Goal: Transaction & Acquisition: Book appointment/travel/reservation

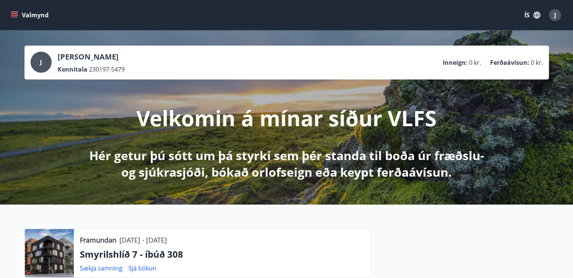
click at [14, 8] on div "Valmynd ÍS J" at bounding box center [286, 15] width 555 height 18
click at [15, 14] on icon "menu" at bounding box center [15, 15] width 8 height 8
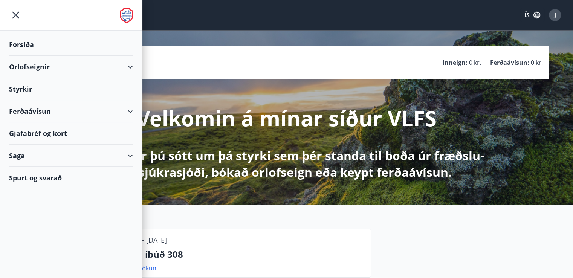
click at [44, 66] on div "Orlofseignir" at bounding box center [71, 67] width 124 height 22
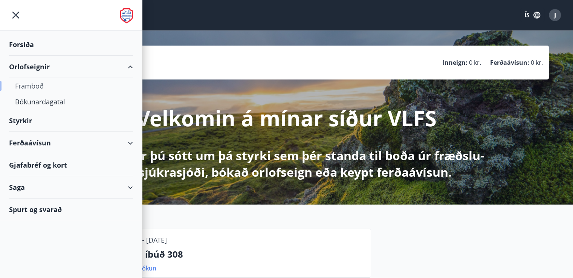
click at [37, 86] on div "Framboð" at bounding box center [71, 86] width 112 height 16
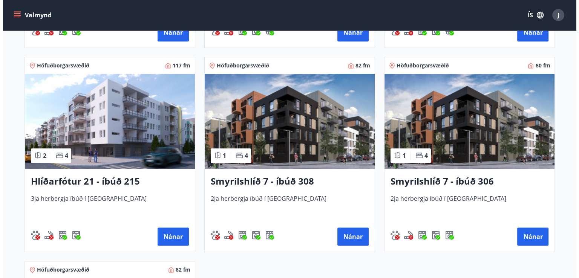
scroll to position [321, 0]
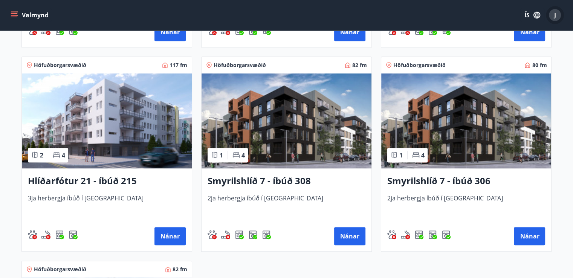
click at [557, 14] on div "J" at bounding box center [555, 15] width 12 height 12
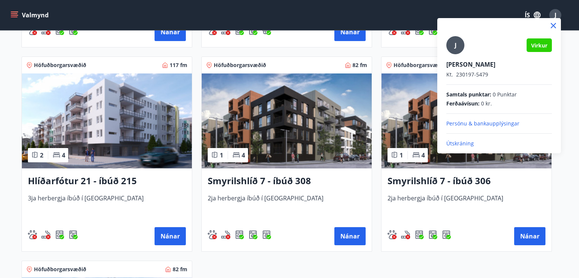
click at [456, 145] on p "Útskráning" at bounding box center [499, 144] width 106 height 8
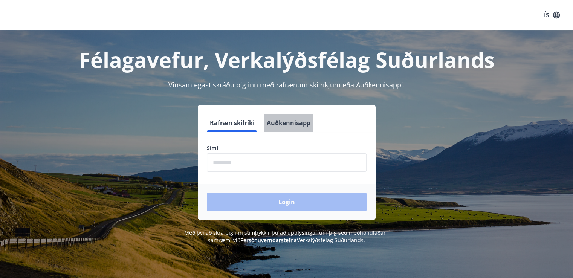
click at [288, 122] on button "Auðkennisapp" at bounding box center [289, 123] width 50 height 18
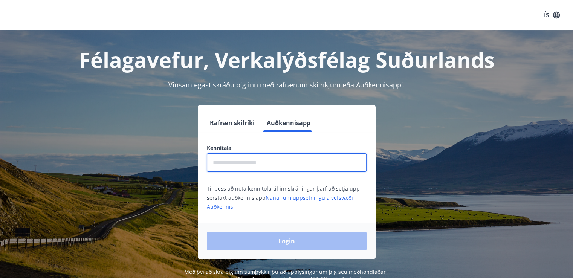
click at [243, 164] on input "text" at bounding box center [287, 162] width 160 height 18
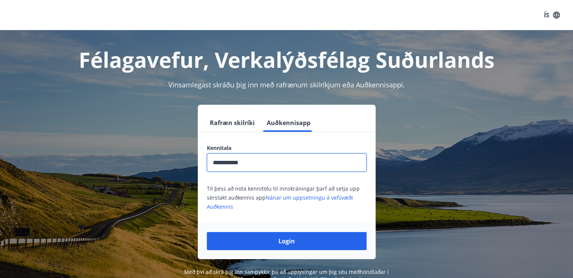
type input "**********"
click at [207, 232] on button "Login" at bounding box center [287, 241] width 160 height 18
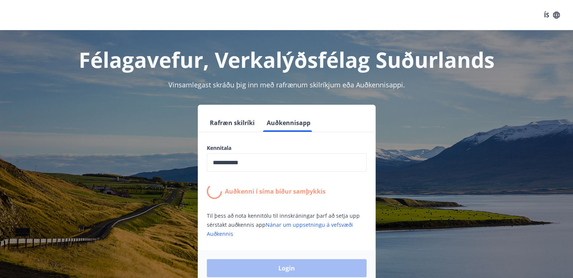
click at [386, 201] on div "**********" at bounding box center [286, 196] width 525 height 182
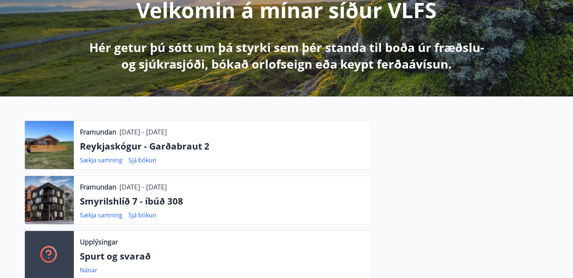
scroll to position [131, 0]
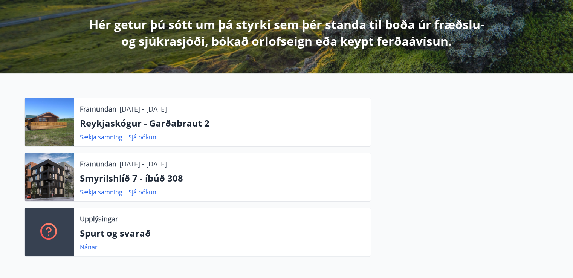
click at [66, 176] on div at bounding box center [49, 177] width 49 height 48
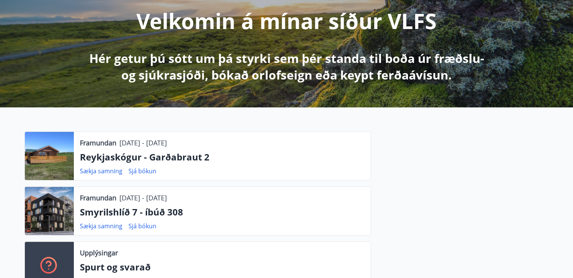
scroll to position [0, 0]
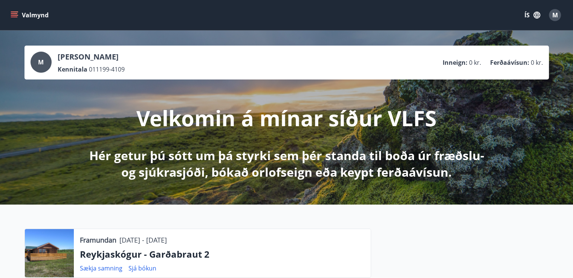
click at [11, 8] on button "Valmynd" at bounding box center [30, 15] width 43 height 14
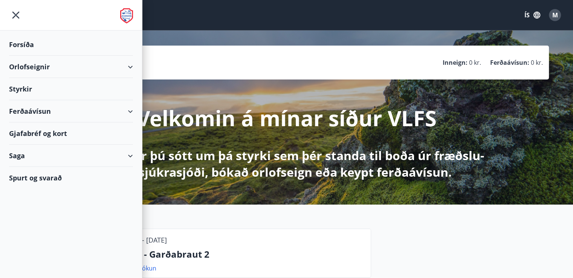
click at [70, 62] on div "Orlofseignir" at bounding box center [71, 67] width 124 height 22
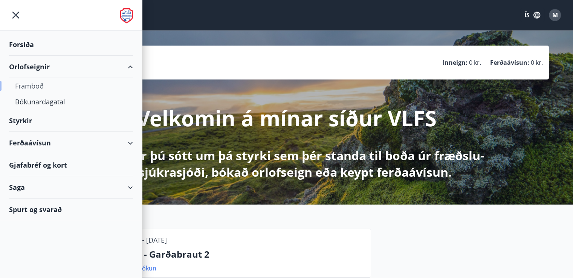
click at [40, 88] on div "Framboð" at bounding box center [71, 86] width 112 height 16
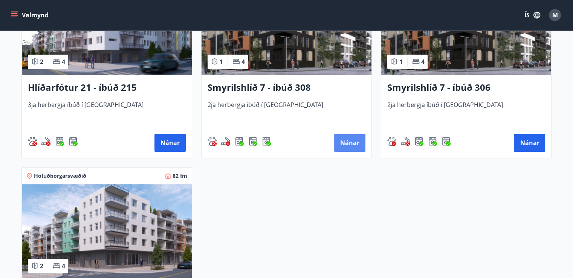
scroll to position [409, 0]
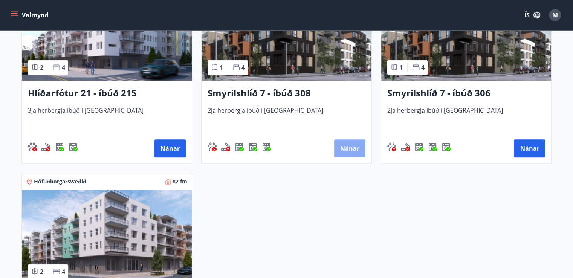
click at [351, 149] on button "Nánar" at bounding box center [349, 148] width 31 height 18
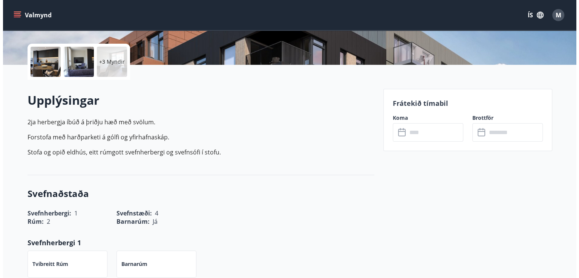
scroll to position [179, 0]
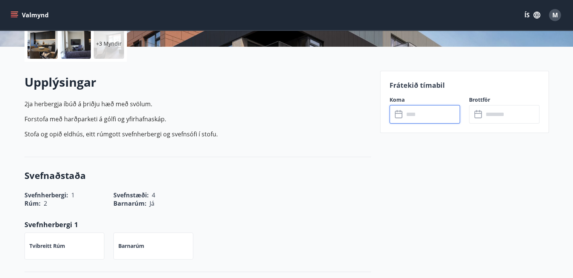
click at [421, 117] on input "text" at bounding box center [432, 114] width 56 height 18
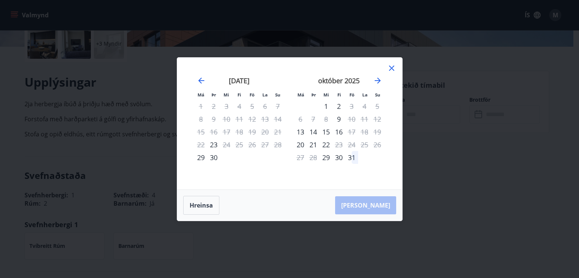
click at [243, 143] on div "25" at bounding box center [239, 144] width 13 height 13
click at [213, 147] on div "23" at bounding box center [213, 144] width 13 height 13
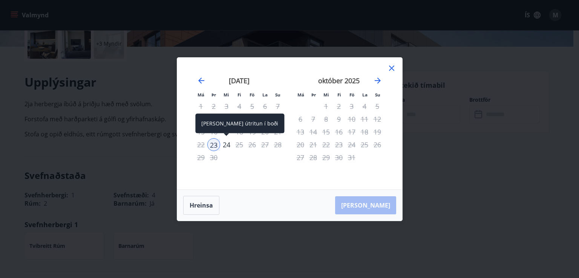
click at [229, 146] on div "24" at bounding box center [226, 144] width 13 height 13
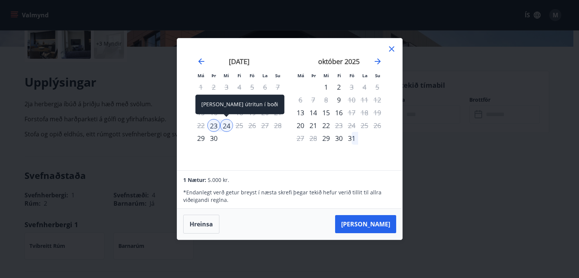
click at [229, 127] on div "24" at bounding box center [226, 125] width 13 height 13
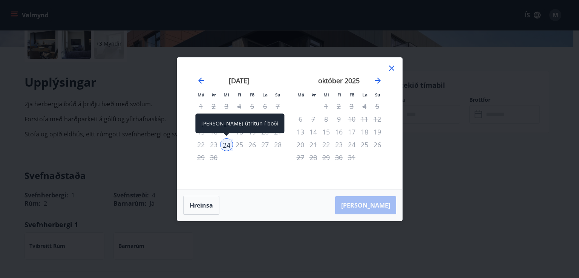
click at [227, 150] on div "24" at bounding box center [226, 144] width 13 height 13
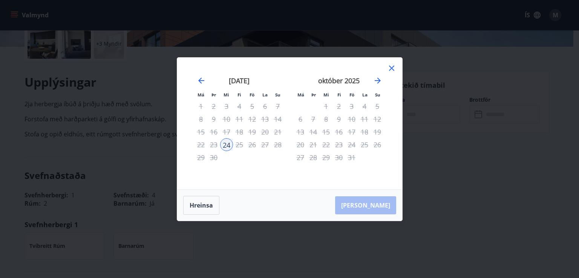
click at [247, 175] on div "september 2025 1 2 3 4 5 6 7 8 9 10 11 12 13 14 15 16 17 18 19 20 21 22 23 24 2…" at bounding box center [240, 129] width 100 height 124
click at [240, 144] on div "25" at bounding box center [239, 144] width 13 height 13
click at [396, 70] on icon at bounding box center [391, 68] width 9 height 9
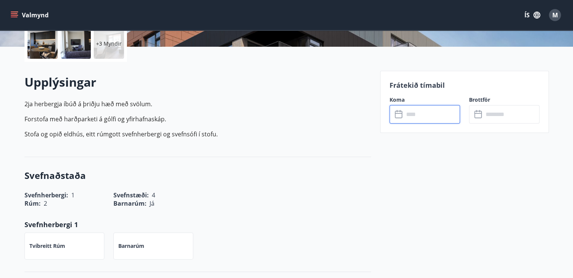
click at [422, 119] on input "text" at bounding box center [432, 114] width 56 height 18
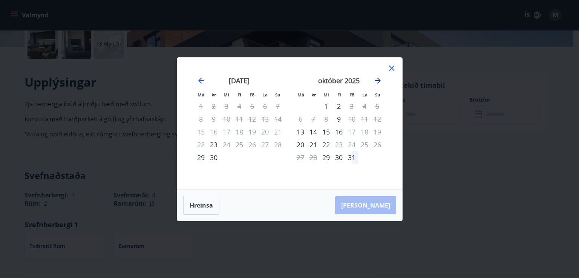
click at [378, 83] on icon "Move forward to switch to the next month." at bounding box center [378, 81] width 6 height 6
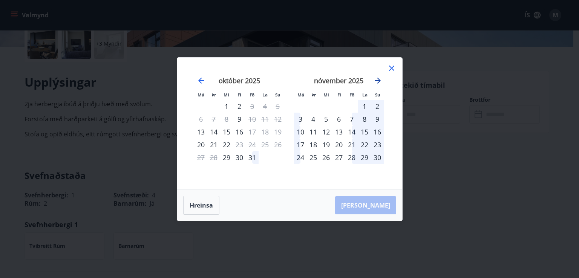
click at [378, 83] on icon "Move forward to switch to the next month." at bounding box center [378, 81] width 6 height 6
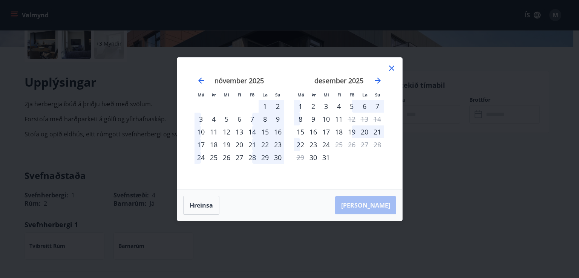
click at [392, 70] on icon at bounding box center [391, 68] width 9 height 9
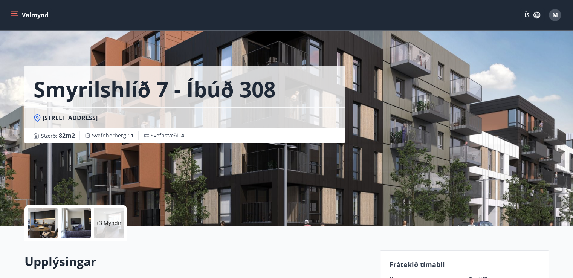
scroll to position [6, 0]
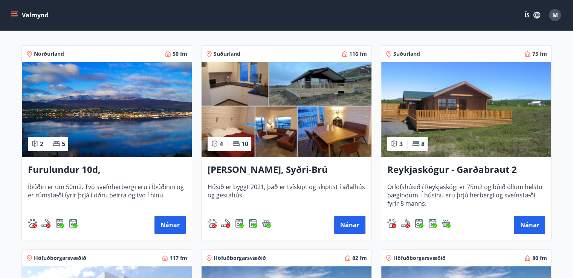
scroll to position [133, 0]
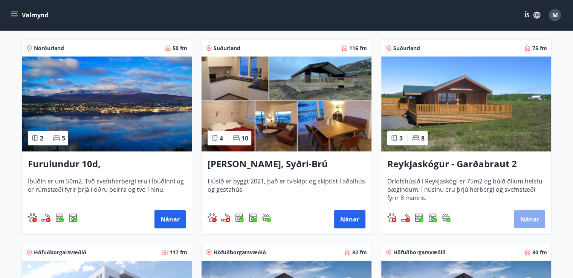
click at [541, 219] on button "Nánar" at bounding box center [529, 219] width 31 height 18
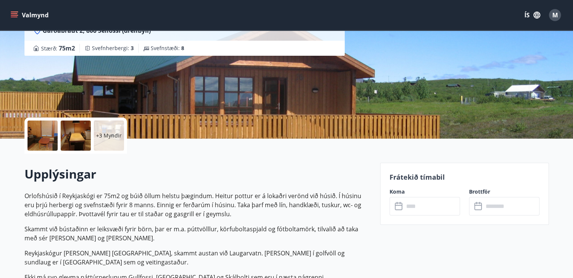
scroll to position [148, 0]
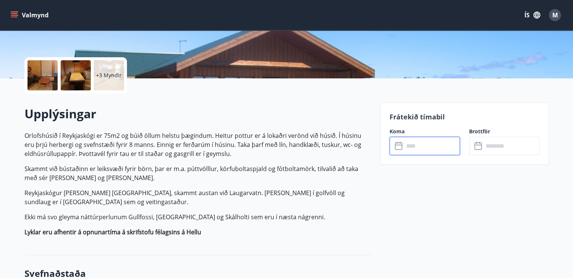
click at [443, 152] on input "text" at bounding box center [432, 146] width 56 height 18
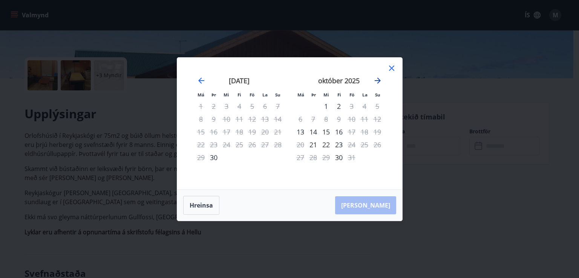
click at [378, 80] on icon "Move forward to switch to the next month." at bounding box center [378, 81] width 6 height 6
click at [388, 67] on icon at bounding box center [391, 68] width 9 height 9
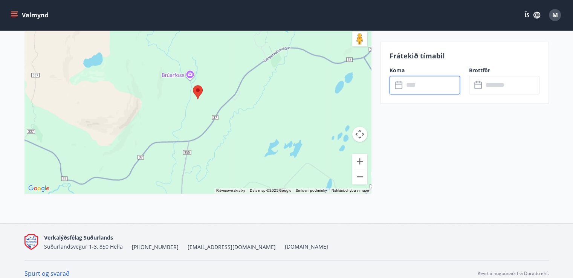
scroll to position [1110, 0]
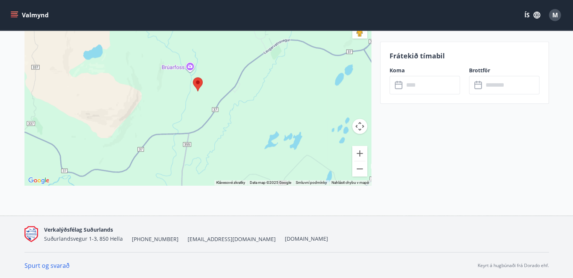
click at [190, 65] on div at bounding box center [197, 91] width 347 height 188
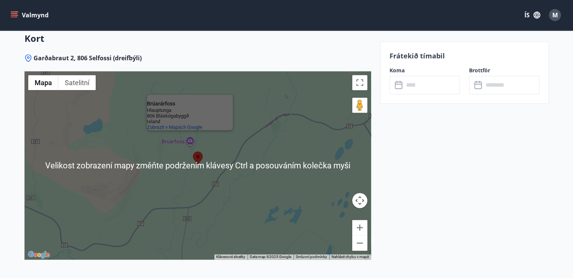
scroll to position [1034, 0]
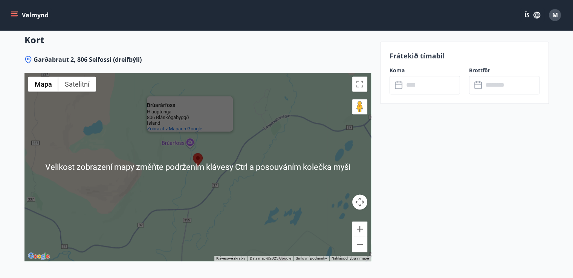
click at [163, 104] on div "Brúarárfoss" at bounding box center [181, 106] width 68 height 6
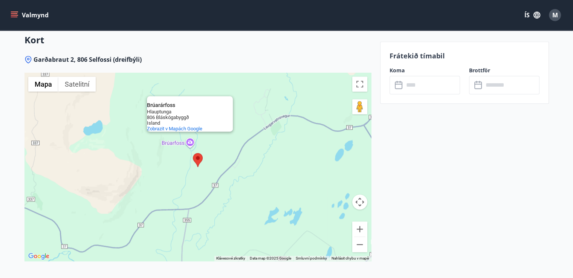
click at [181, 122] on div "Island" at bounding box center [181, 123] width 68 height 6
click at [175, 130] on span "Zobrazit v Mapách Google" at bounding box center [174, 129] width 55 height 6
